Goal: Navigation & Orientation: Find specific page/section

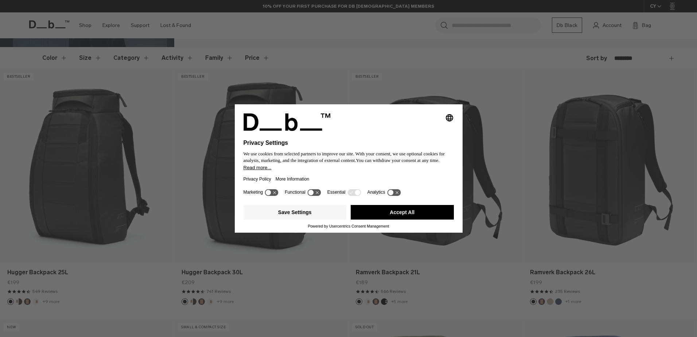
click at [406, 211] on button "Accept All" at bounding box center [402, 212] width 103 height 15
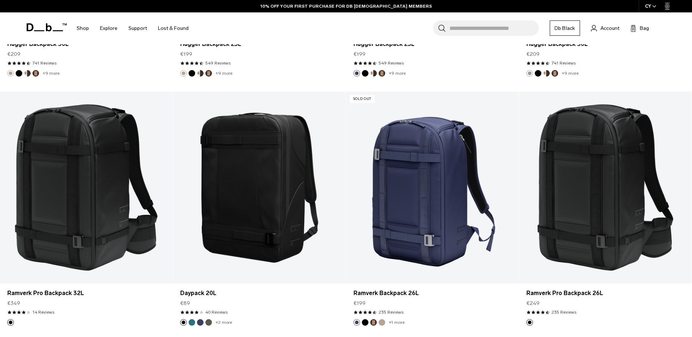
scroll to position [875, 0]
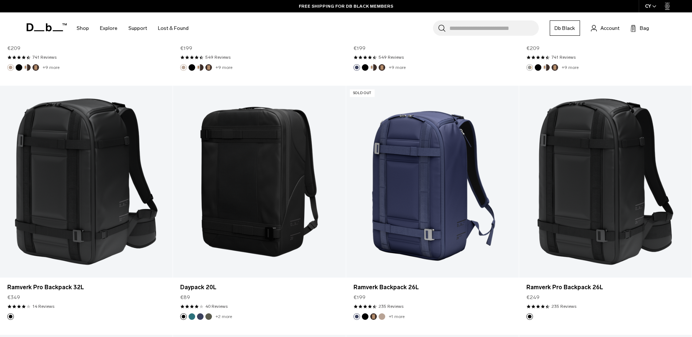
click at [651, 6] on div "CY" at bounding box center [650, 6] width 24 height 12
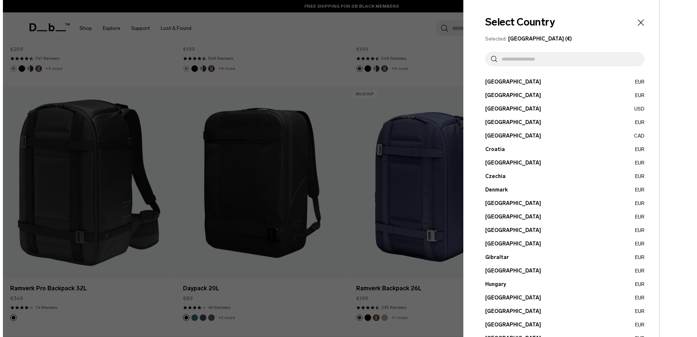
scroll to position [879, 0]
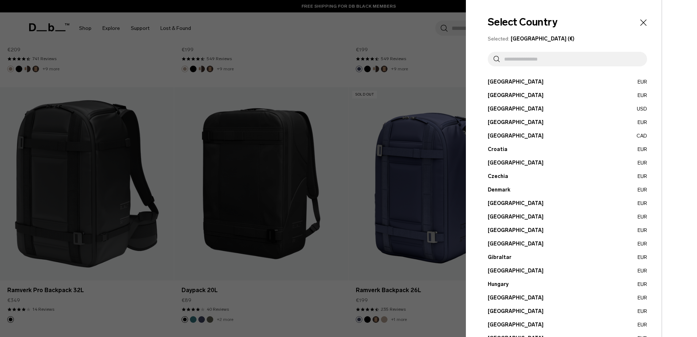
click at [505, 94] on button "Belgium EUR" at bounding box center [567, 96] width 159 height 8
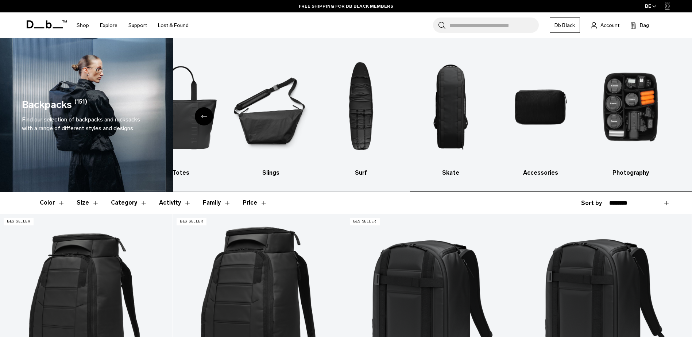
click at [198, 158] on ul "All products [GEOGRAPHIC_DATA] Ski & Snowboard [GEOGRAPHIC_DATA] Totes Slings S…" at bounding box center [35, 113] width 504 height 128
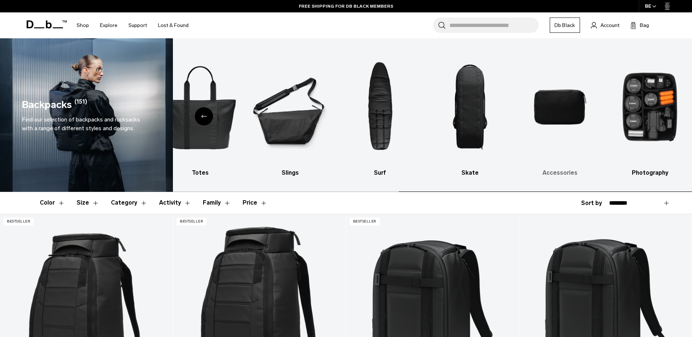
click at [598, 168] on link "Accessories" at bounding box center [559, 113] width 77 height 128
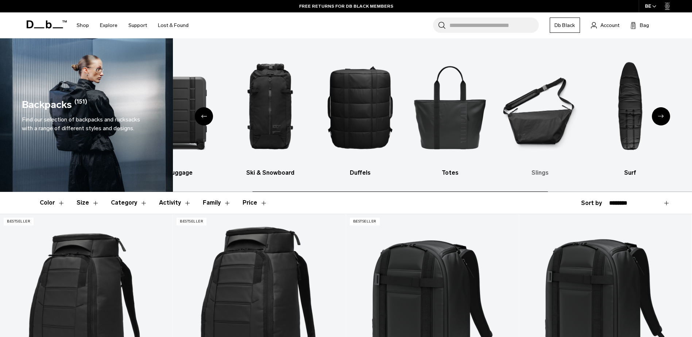
click at [532, 140] on img "6 / 10" at bounding box center [539, 107] width 77 height 116
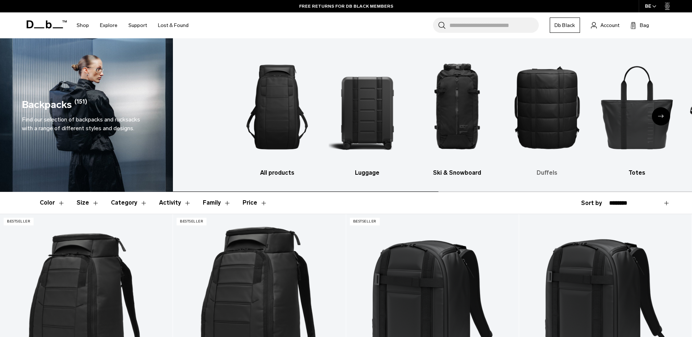
click at [600, 155] on ul "All products [GEOGRAPHIC_DATA] Ski & Snowboard [GEOGRAPHIC_DATA] Totes Slings S…" at bounding box center [490, 113] width 504 height 128
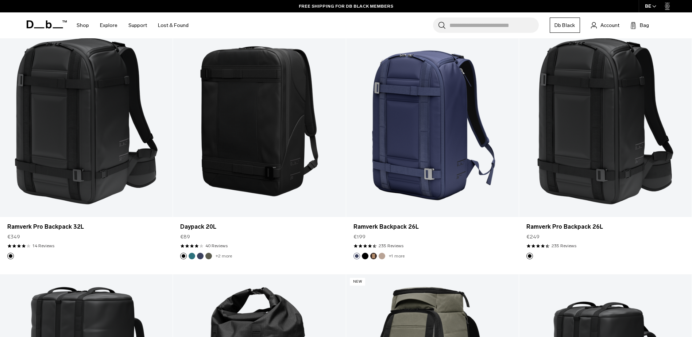
scroll to position [766, 0]
